Goal: Find specific page/section: Find specific page/section

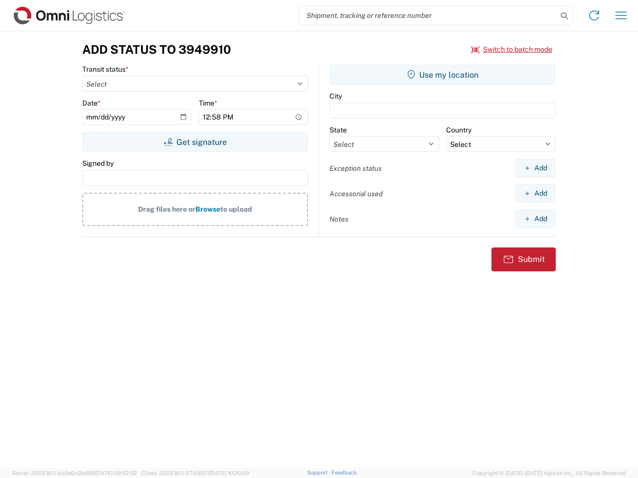
click at [428, 15] on input "search" at bounding box center [428, 15] width 258 height 19
click at [564, 16] on icon at bounding box center [564, 16] width 14 height 14
click at [594, 15] on icon at bounding box center [594, 15] width 16 height 16
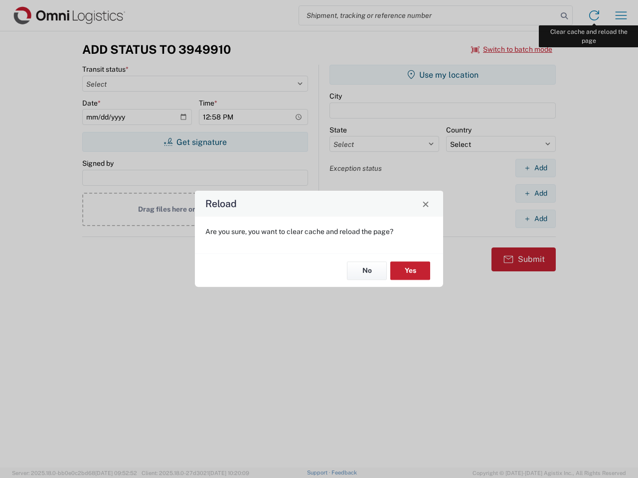
click at [621, 15] on div "Reload Are you sure, you want to clear cache and reload the page? No Yes" at bounding box center [319, 239] width 638 height 478
click at [512, 49] on div "Reload Are you sure, you want to clear cache and reload the page? No Yes" at bounding box center [319, 239] width 638 height 478
click at [195, 142] on div "Reload Are you sure, you want to clear cache and reload the page? No Yes" at bounding box center [319, 239] width 638 height 478
click at [442, 75] on div "Reload Are you sure, you want to clear cache and reload the page? No Yes" at bounding box center [319, 239] width 638 height 478
click at [535, 168] on div "Reload Are you sure, you want to clear cache and reload the page? No Yes" at bounding box center [319, 239] width 638 height 478
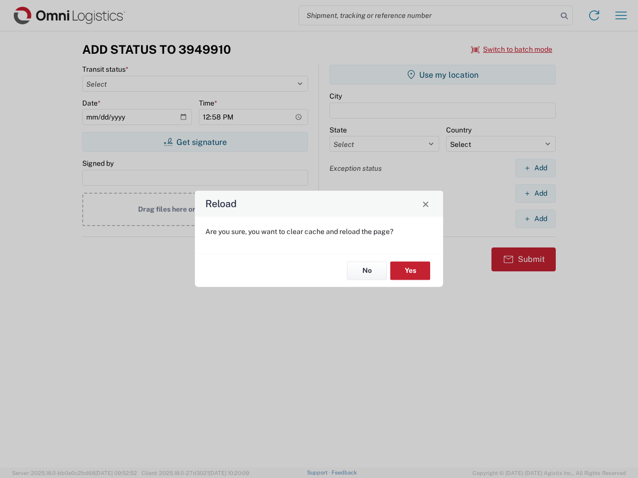
click at [535, 193] on div "Reload Are you sure, you want to clear cache and reload the page? No Yes" at bounding box center [319, 239] width 638 height 478
click at [535, 219] on div "Reload Are you sure, you want to clear cache and reload the page? No Yes" at bounding box center [319, 239] width 638 height 478
